Goal: Find specific page/section: Find specific page/section

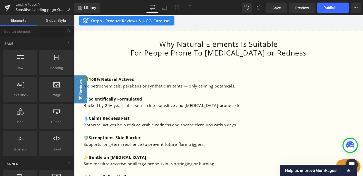
scroll to position [657, 0]
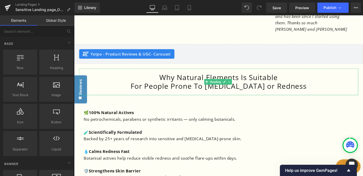
click at [227, 84] on span "Heading" at bounding box center [226, 87] width 14 height 6
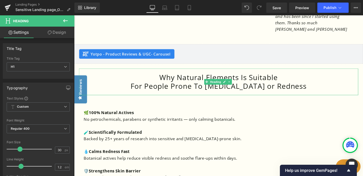
click at [303, 87] on h1 "For People Prone To [MEDICAL_DATA] or Redness" at bounding box center [229, 91] width 290 height 9
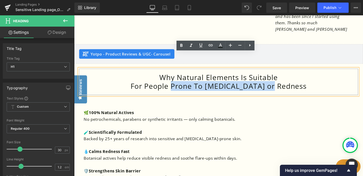
drag, startPoint x: 295, startPoint y: 73, endPoint x: 196, endPoint y: 76, distance: 98.8
click at [196, 87] on h1 "For People Prone To [MEDICAL_DATA] or Redness" at bounding box center [229, 91] width 290 height 9
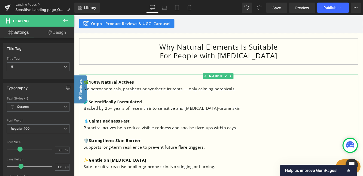
scroll to position [690, 0]
click at [122, 126] on strong "Calms Redness Fast" at bounding box center [112, 129] width 44 height 6
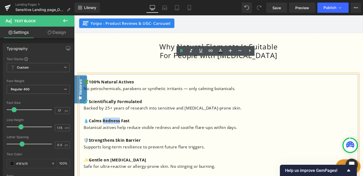
drag, startPoint x: 124, startPoint y: 112, endPoint x: 106, endPoint y: 110, distance: 17.9
click at [106, 126] on strong "Calms Redness Fast" at bounding box center [112, 129] width 44 height 6
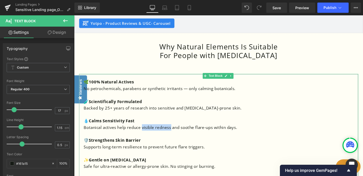
drag, startPoint x: 180, startPoint y: 120, endPoint x: 150, endPoint y: 117, distance: 30.6
click at [150, 133] on p "Botanical actives help reduce visible redness and soothe flare-ups within days." at bounding box center [229, 136] width 290 height 7
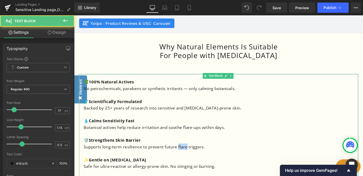
drag, startPoint x: 197, startPoint y: 139, endPoint x: 188, endPoint y: 140, distance: 8.7
click at [188, 153] on p "Supports long-term resilience to prevent future flare triggers." at bounding box center [229, 156] width 290 height 7
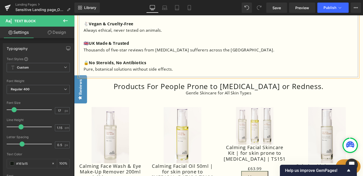
scroll to position [861, 0]
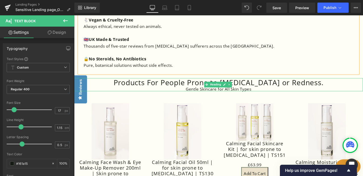
click at [236, 83] on h1 "Products For People Prone to [MEDICAL_DATA] or Redness." at bounding box center [229, 87] width 310 height 9
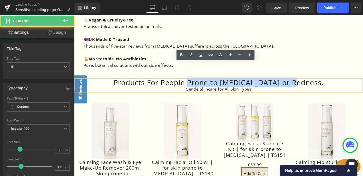
drag, startPoint x: 212, startPoint y: 72, endPoint x: 352, endPoint y: 73, distance: 140.1
click at [353, 83] on h1 "Products For People Prone to [MEDICAL_DATA] or Redness." at bounding box center [229, 87] width 310 height 9
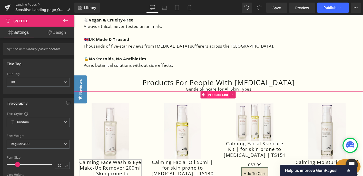
click at [224, 97] on span "Product List" at bounding box center [229, 101] width 24 height 8
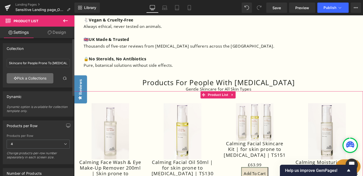
click at [43, 77] on link "Pick a Collections" at bounding box center [30, 78] width 47 height 10
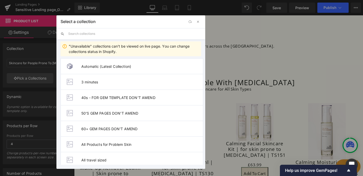
click at [93, 35] on input "text" at bounding box center [134, 33] width 133 height 11
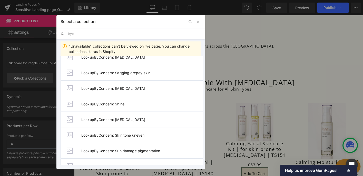
scroll to position [235, 0]
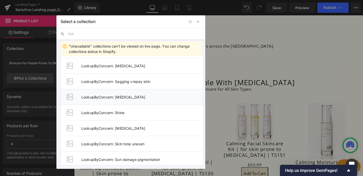
type input "hyp"
click at [110, 99] on span "LookupByConcern: [MEDICAL_DATA]" at bounding box center [142, 97] width 122 height 4
type input "LookupByConcern: [MEDICAL_DATA]"
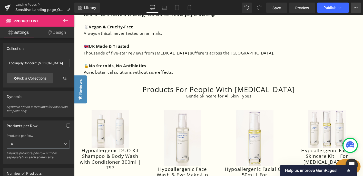
scroll to position [848, 0]
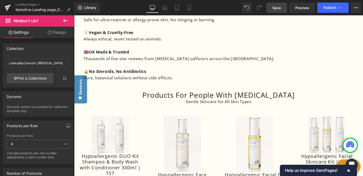
click at [273, 9] on span "Save" at bounding box center [276, 7] width 8 height 5
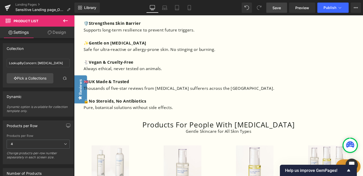
scroll to position [807, 0]
